Goal: Find specific page/section: Find specific page/section

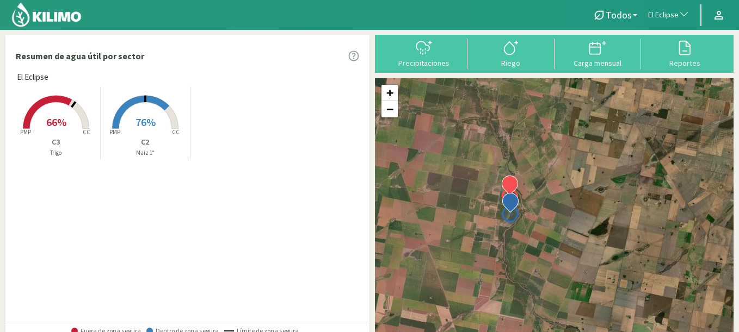
click at [660, 11] on span "El Eclipse" at bounding box center [663, 15] width 30 height 11
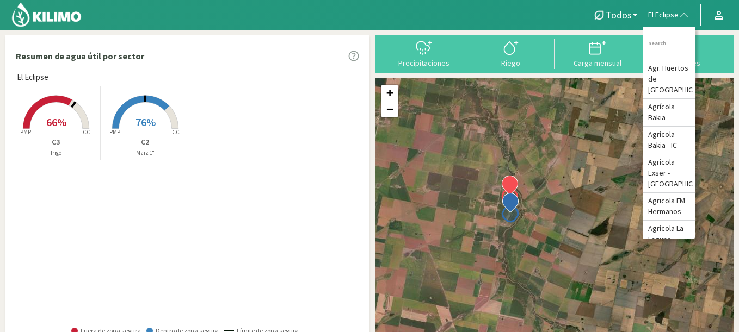
click at [278, 57] on div "Resumen de agua útil por sector" at bounding box center [187, 56] width 363 height 30
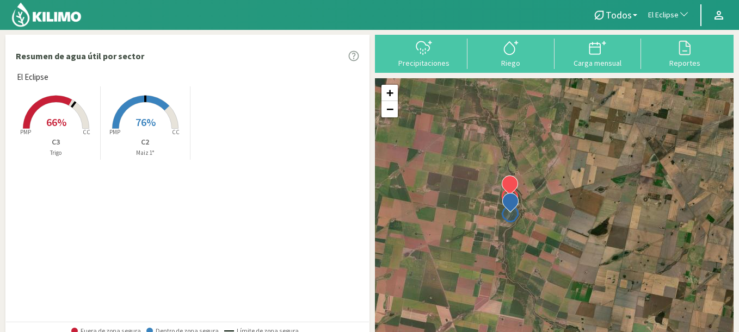
click at [64, 15] on img at bounding box center [46, 15] width 71 height 26
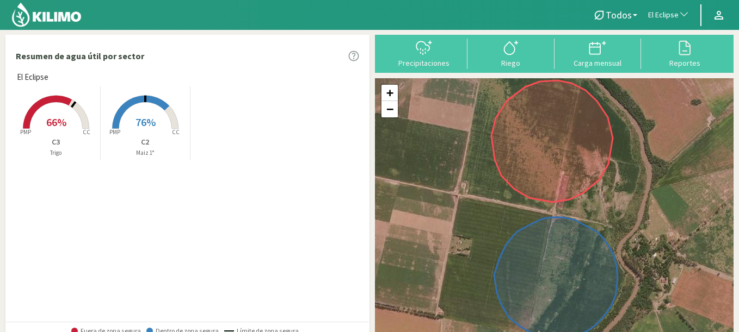
click at [680, 10] on span "button" at bounding box center [681, 15] width 11 height 11
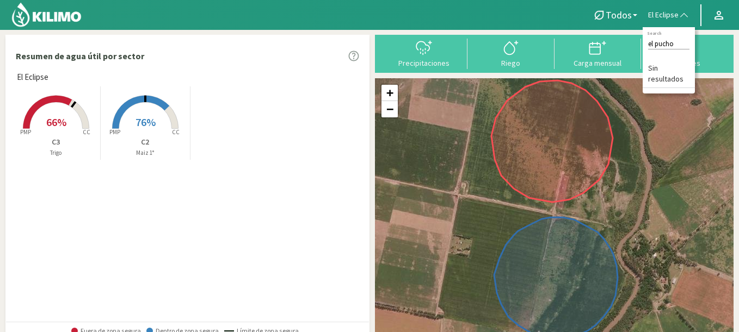
type input "el pucho"
click at [64, 13] on img at bounding box center [46, 15] width 71 height 26
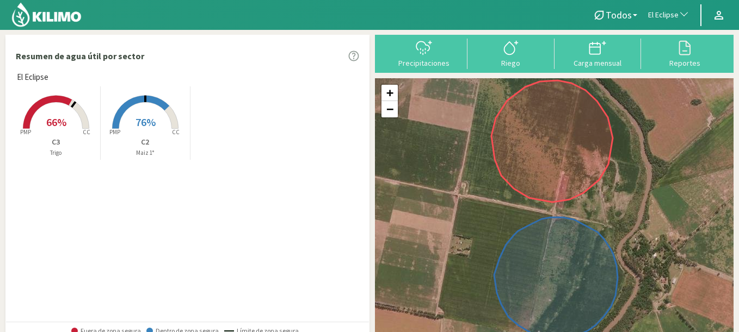
click at [683, 32] on div "Resumen de agua útil por sector El Eclipse Created with Highcharts 9.2.2 PMP CC…" at bounding box center [369, 326] width 739 height 594
click at [676, 21] on button "El Eclipse" at bounding box center [668, 15] width 52 height 24
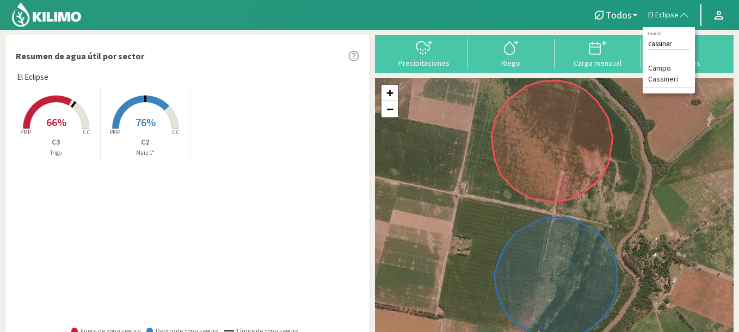
type input "cassiner"
click at [665, 66] on li "Campo Cassineri" at bounding box center [668, 74] width 52 height 28
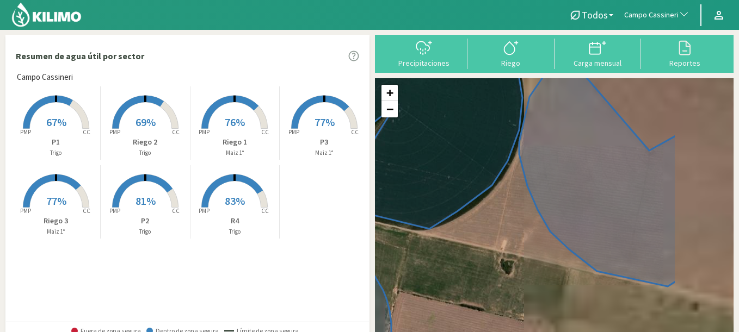
drag, startPoint x: 623, startPoint y: 271, endPoint x: 523, endPoint y: 245, distance: 104.1
click at [523, 245] on div "+ − Leaflet | © Esri" at bounding box center [554, 209] width 358 height 263
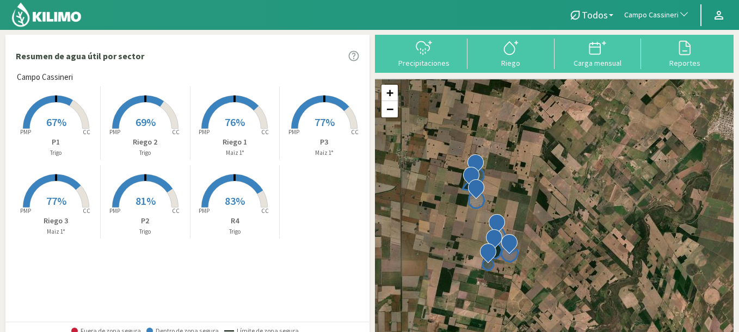
drag, startPoint x: 452, startPoint y: 189, endPoint x: 479, endPoint y: 221, distance: 41.3
click at [479, 221] on div "+ − Leaflet | © Esri" at bounding box center [554, 209] width 358 height 263
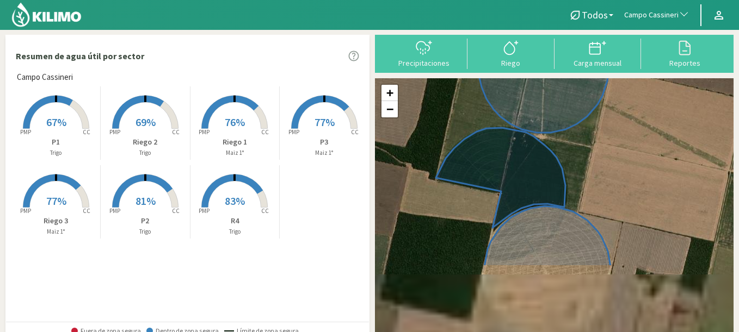
drag, startPoint x: 486, startPoint y: 224, endPoint x: 434, endPoint y: 112, distance: 123.4
click at [434, 112] on div "+ − Leaflet | © Esri" at bounding box center [554, 209] width 358 height 263
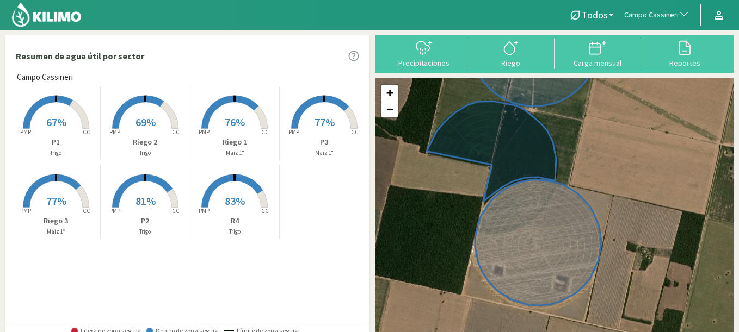
click at [317, 116] on span "77%" at bounding box center [324, 122] width 20 height 14
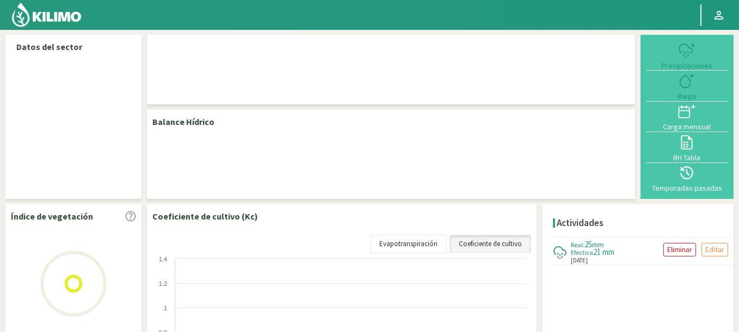
select select "33: Object"
select select "2: Object"
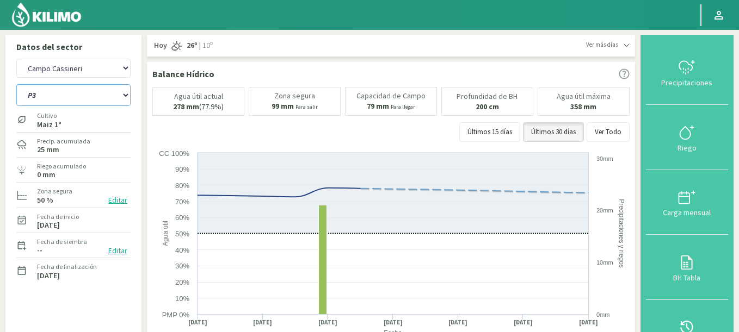
click at [47, 100] on select "P1 P2 P3 R4 Riego 1 Riego 2 Riego 3" at bounding box center [73, 95] width 114 height 22
